Goal: Task Accomplishment & Management: Manage account settings

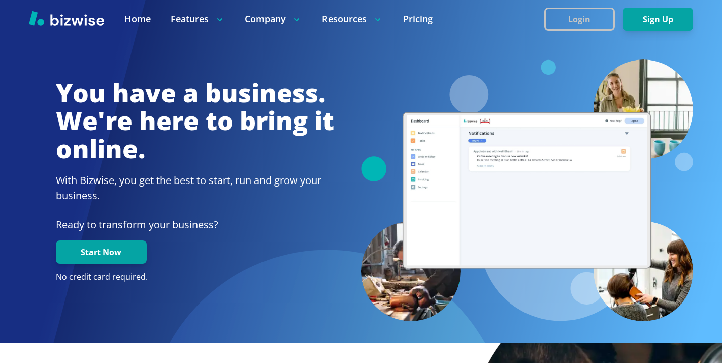
click at [558, 24] on button "Login" at bounding box center [579, 19] width 71 height 23
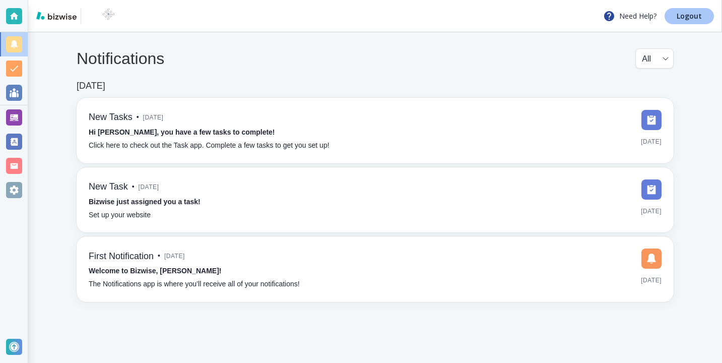
click at [679, 23] on link "Logout" at bounding box center [688, 16] width 49 height 16
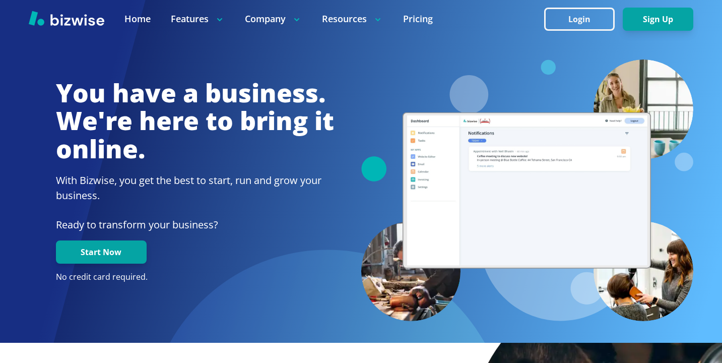
click at [566, 13] on button "Login" at bounding box center [579, 19] width 71 height 23
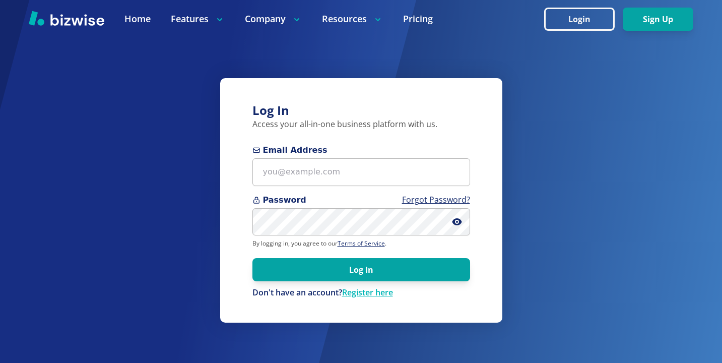
click at [300, 153] on span "Email Address" at bounding box center [361, 150] width 218 height 12
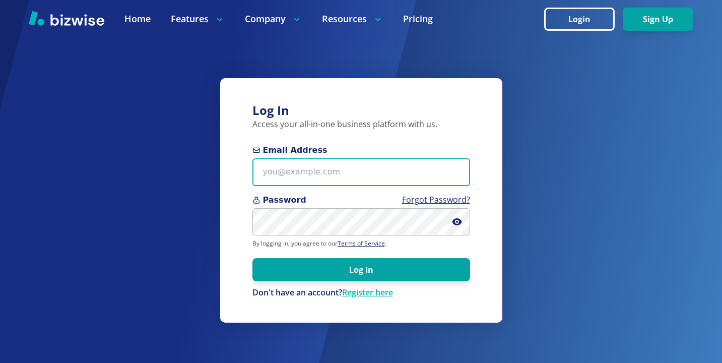
click at [300, 158] on input "Email Address" at bounding box center [361, 172] width 218 height 28
click at [300, 161] on input "Email Address" at bounding box center [361, 172] width 218 height 28
paste input "I"&*29mBH5RN"
type input "I"&*29mBH5RN"
click at [364, 170] on input "I"&*29mBH5RN" at bounding box center [361, 172] width 218 height 28
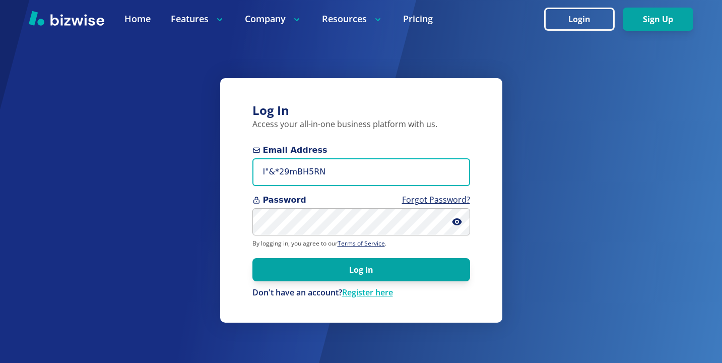
click at [364, 170] on input "I"&*29mBH5RN" at bounding box center [361, 172] width 218 height 28
click at [342, 173] on input "Email Address" at bounding box center [361, 172] width 218 height 28
paste input "[EMAIL_ADDRESS][PERSON_NAME][DOMAIN_NAME]"
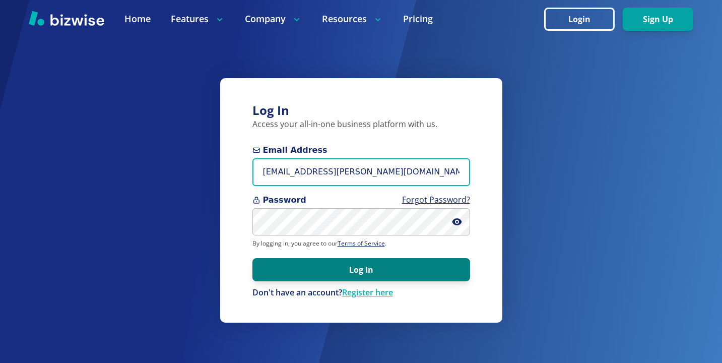
type input "[EMAIL_ADDRESS][PERSON_NAME][DOMAIN_NAME]"
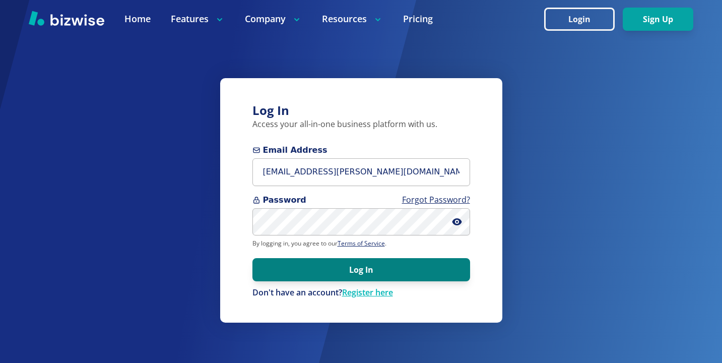
click at [378, 267] on button "Log In" at bounding box center [361, 269] width 218 height 23
